Goal: Task Accomplishment & Management: Manage account settings

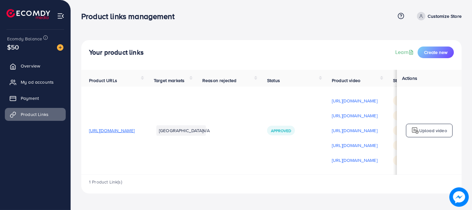
scroll to position [0, 123]
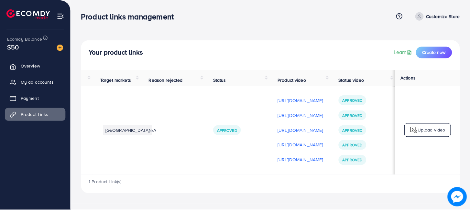
scroll to position [1, 0]
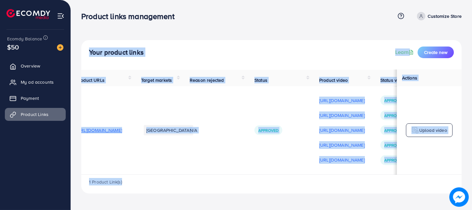
drag, startPoint x: 204, startPoint y: 178, endPoint x: 69, endPoint y: 175, distance: 135.2
click at [69, 175] on div "Product links management Help Center Contact Support Term and policy About Us C…" at bounding box center [236, 102] width 472 height 204
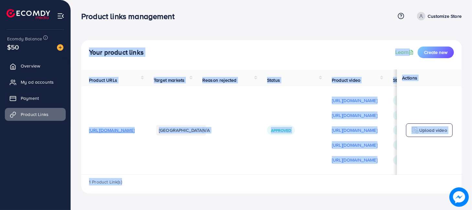
click at [131, 73] on th "Product URLs" at bounding box center [113, 78] width 65 height 17
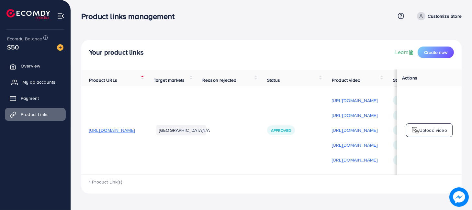
click at [35, 82] on span "My ad accounts" at bounding box center [38, 82] width 33 height 6
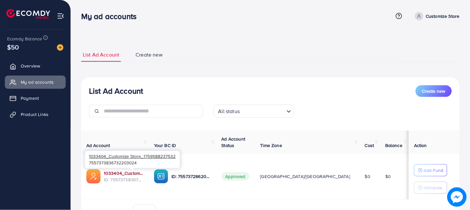
click at [141, 173] on link "1033404_Customize Store_1759588237532" at bounding box center [124, 173] width 40 height 6
